Goal: Information Seeking & Learning: Learn about a topic

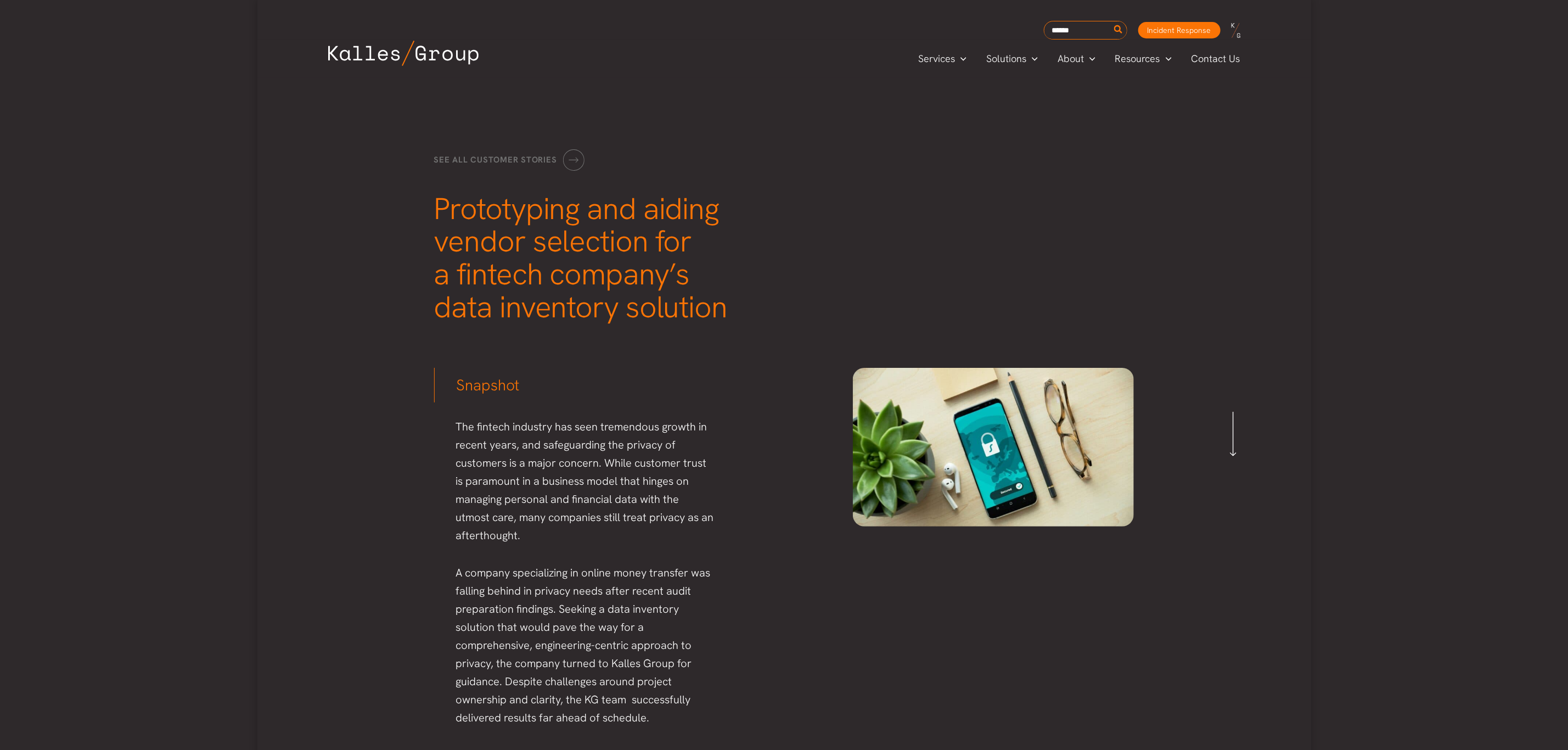
click at [846, 286] on div "See all customer stories Prototyping and aiding vendor selection for a fintech …" at bounding box center [784, 237] width 722 height 197
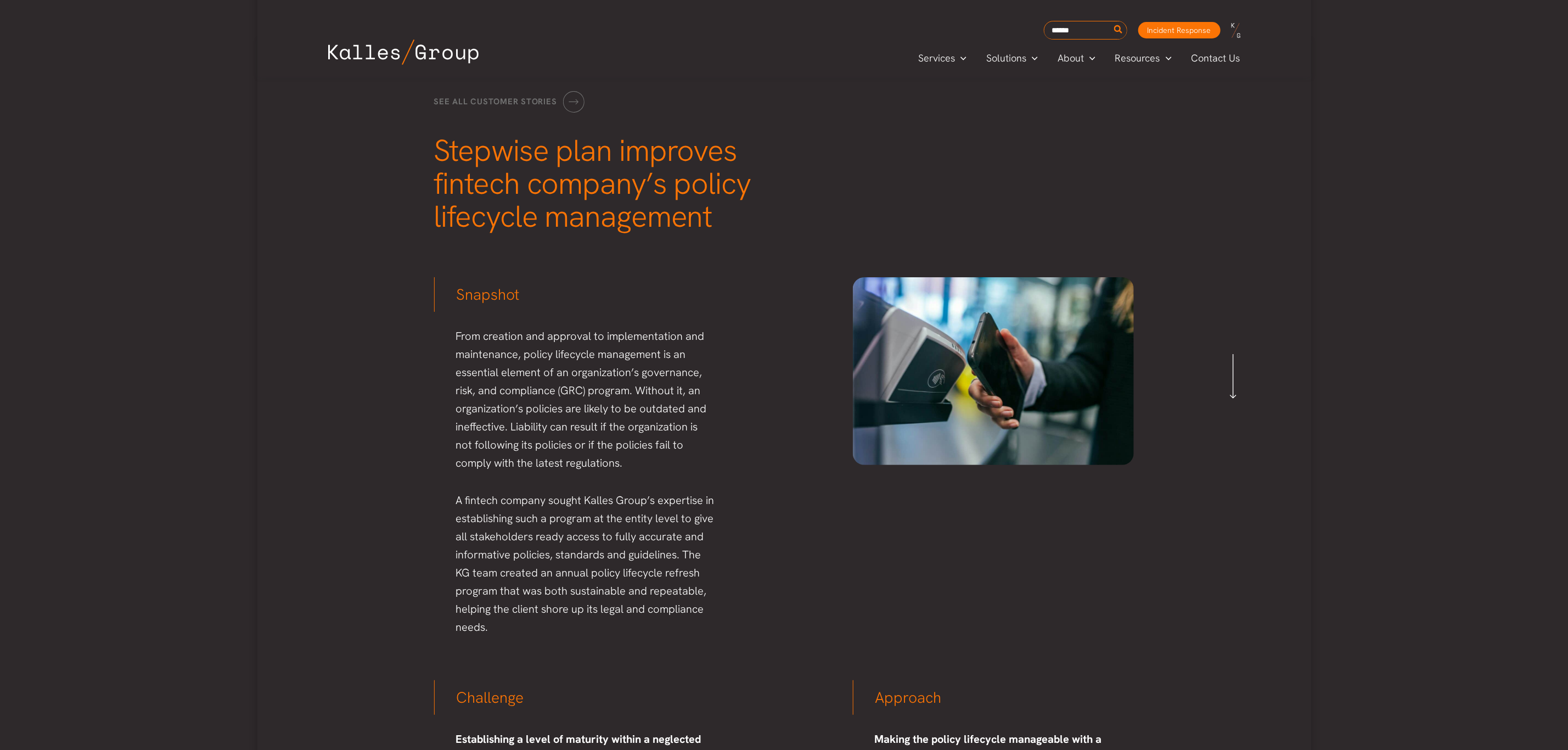
scroll to position [82, 0]
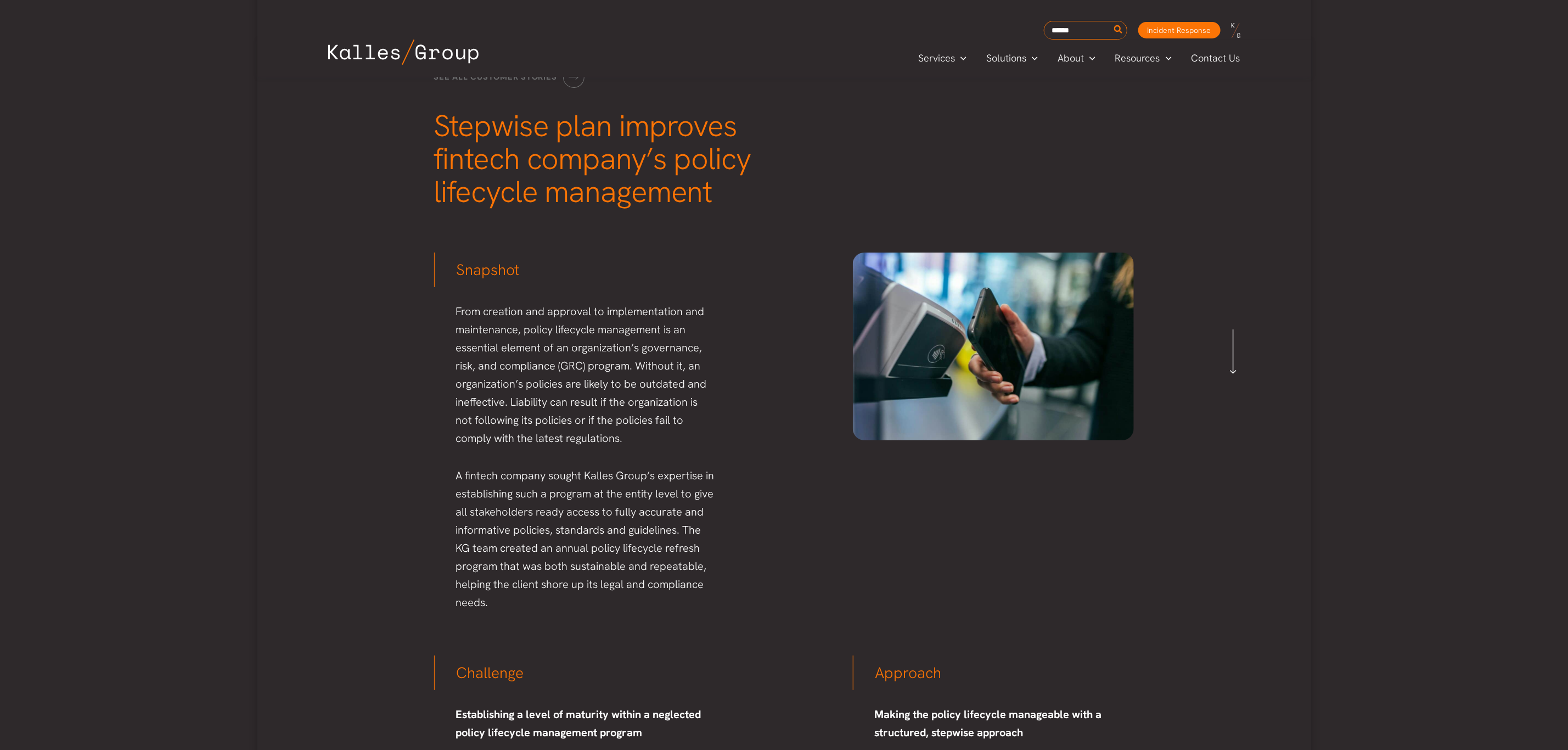
click at [730, 274] on div "Snapshot From creation and approval to implementation and maintenance, policy l…" at bounding box center [784, 432] width 722 height 380
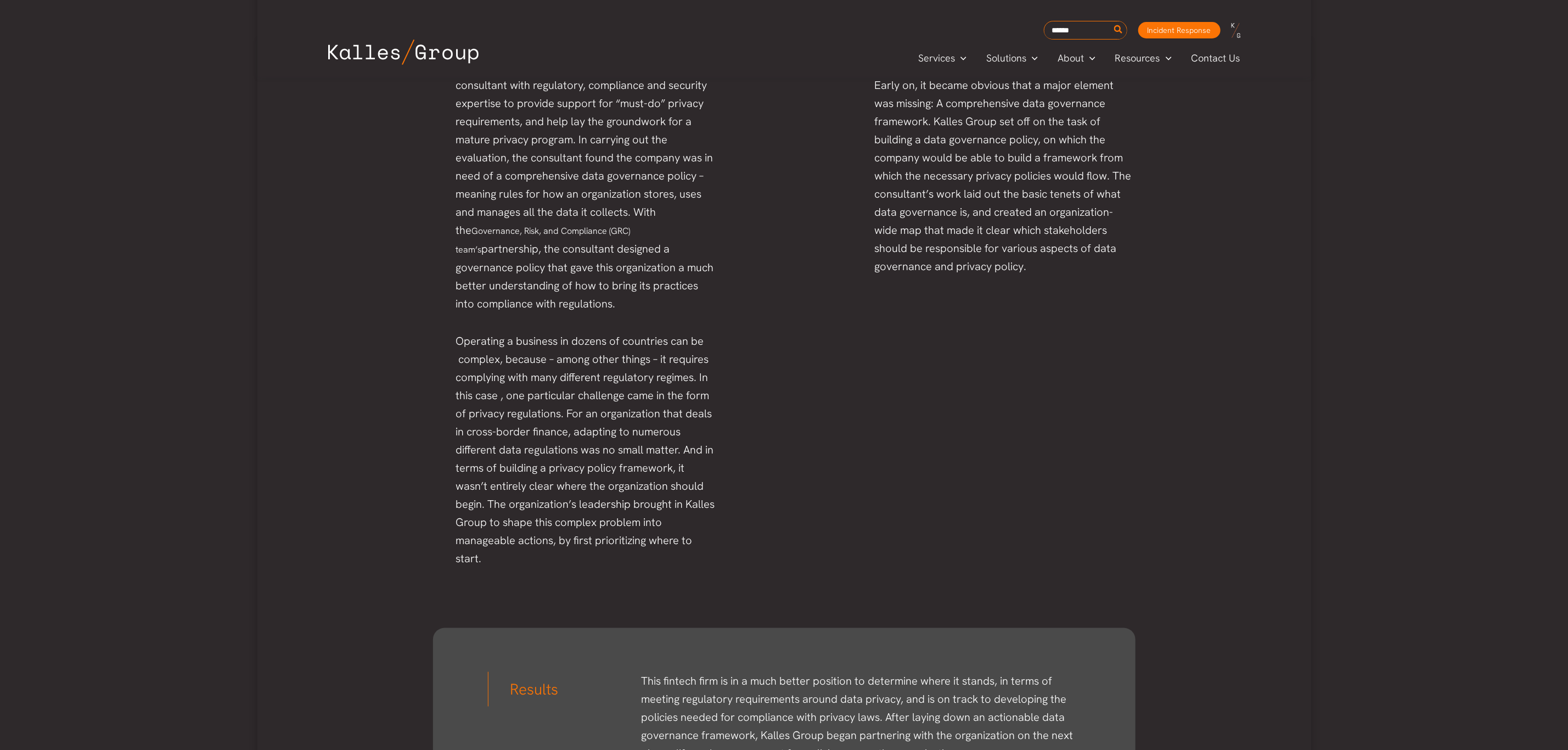
scroll to position [988, 0]
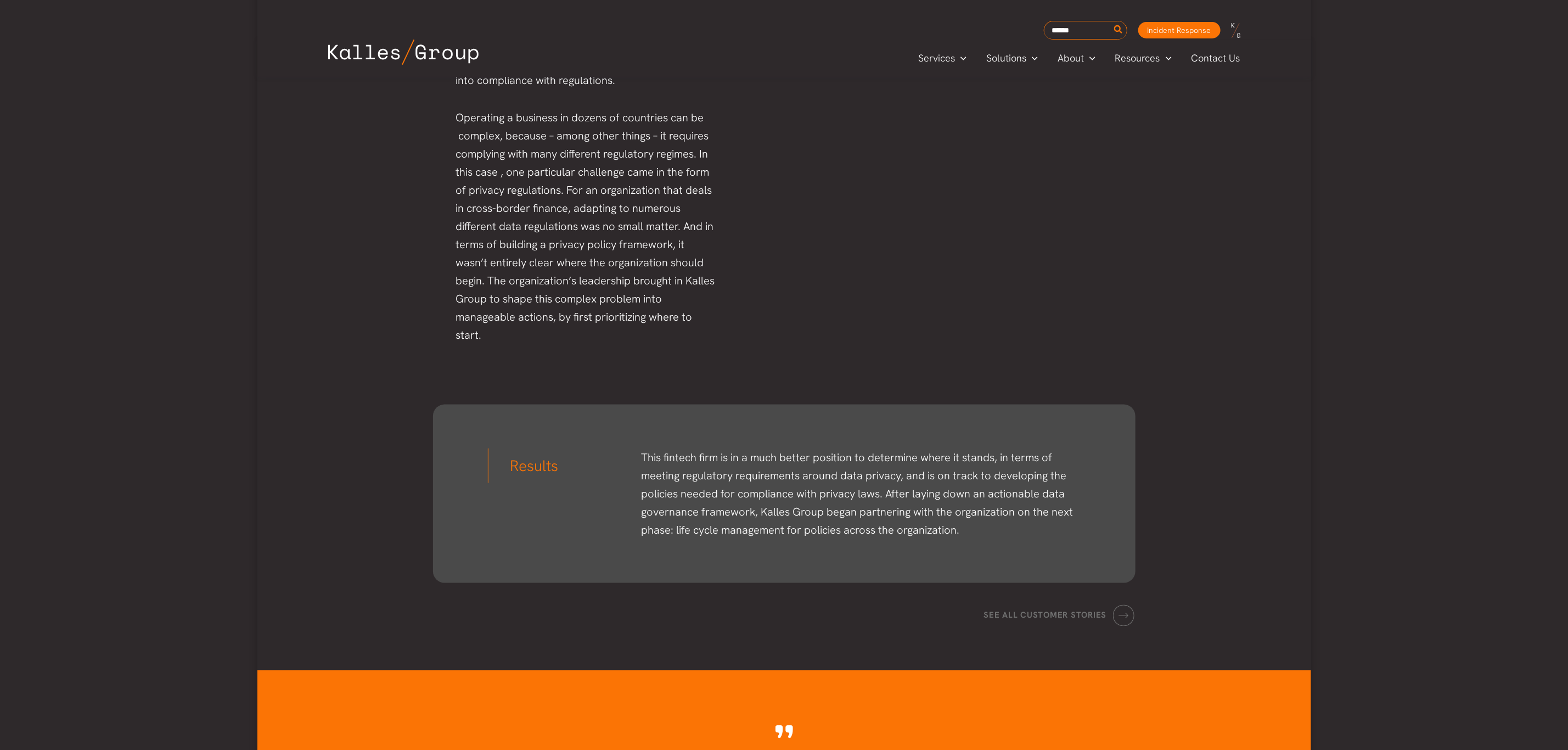
click at [922, 285] on div "Challenge A successful US-based global fintech organization recently found itse…" at bounding box center [784, 19] width 722 height 672
